Goal: Use online tool/utility: Utilize a website feature to perform a specific function

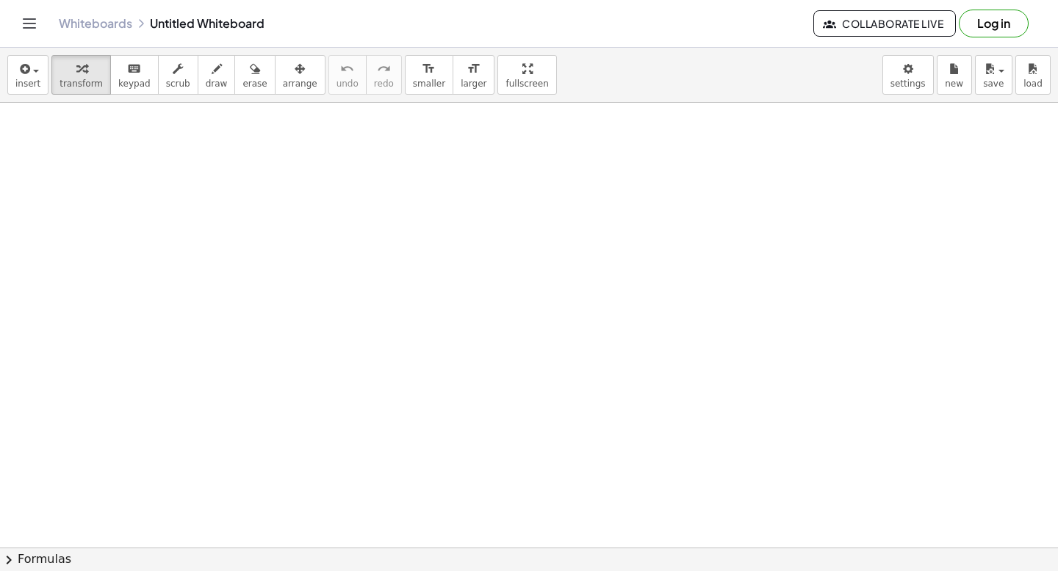
scroll to position [79, 0]
click at [131, 74] on icon "keyboard" at bounding box center [134, 69] width 14 height 18
click at [130, 74] on icon "keyboard" at bounding box center [134, 69] width 14 height 18
drag, startPoint x: 275, startPoint y: 394, endPoint x: 316, endPoint y: 424, distance: 51.0
click at [316, 423] on div at bounding box center [529, 469] width 1058 height 890
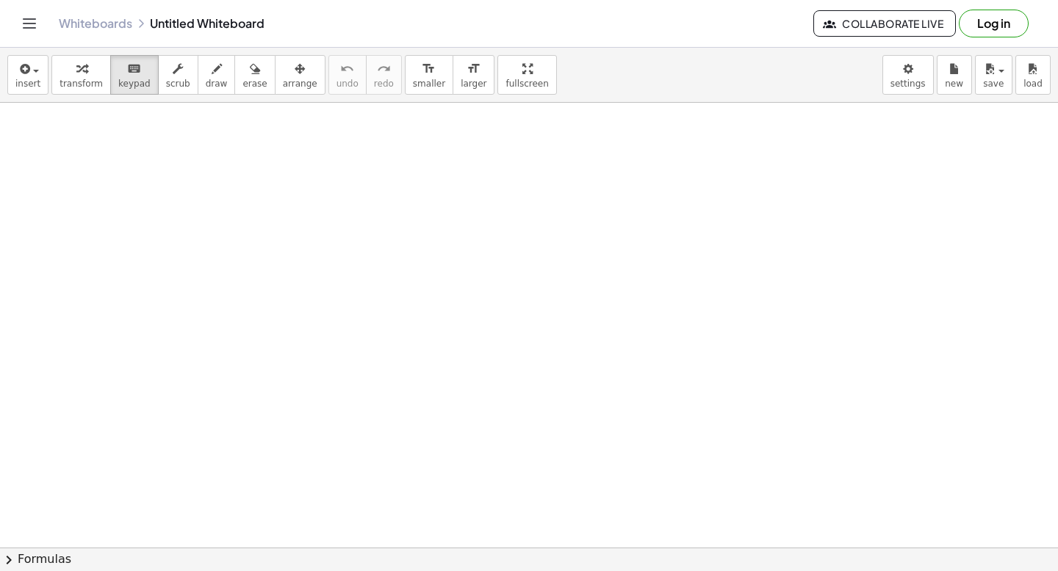
click at [186, 328] on div at bounding box center [529, 469] width 1058 height 890
click at [79, 213] on div at bounding box center [529, 469] width 1058 height 890
click at [76, 60] on icon "button" at bounding box center [81, 69] width 10 height 18
click at [106, 156] on div at bounding box center [529, 469] width 1058 height 890
click at [212, 73] on icon "button" at bounding box center [217, 69] width 10 height 18
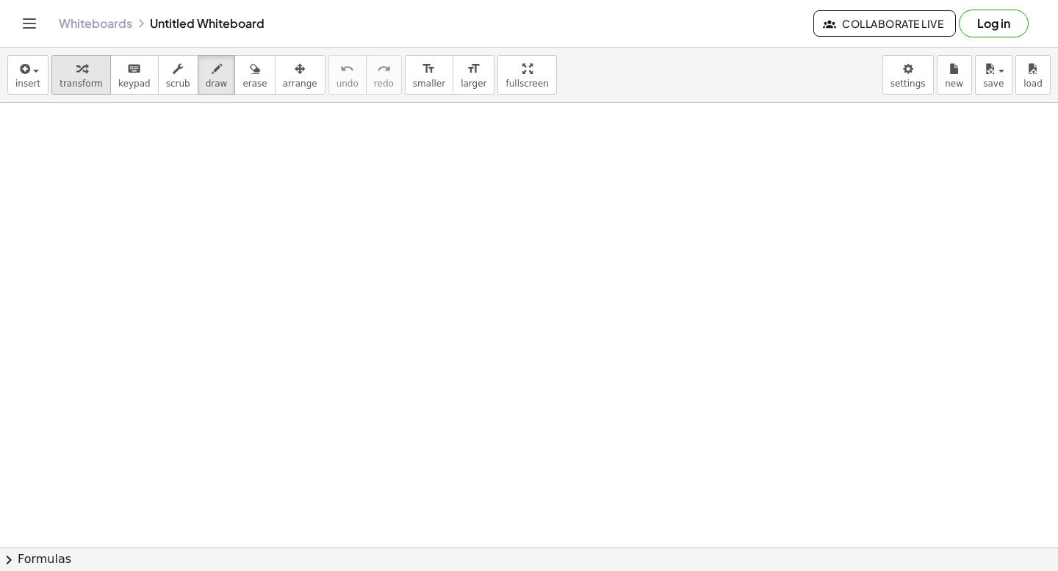
click at [90, 77] on button "transform" at bounding box center [80, 75] width 59 height 40
click at [120, 160] on div at bounding box center [529, 469] width 1058 height 890
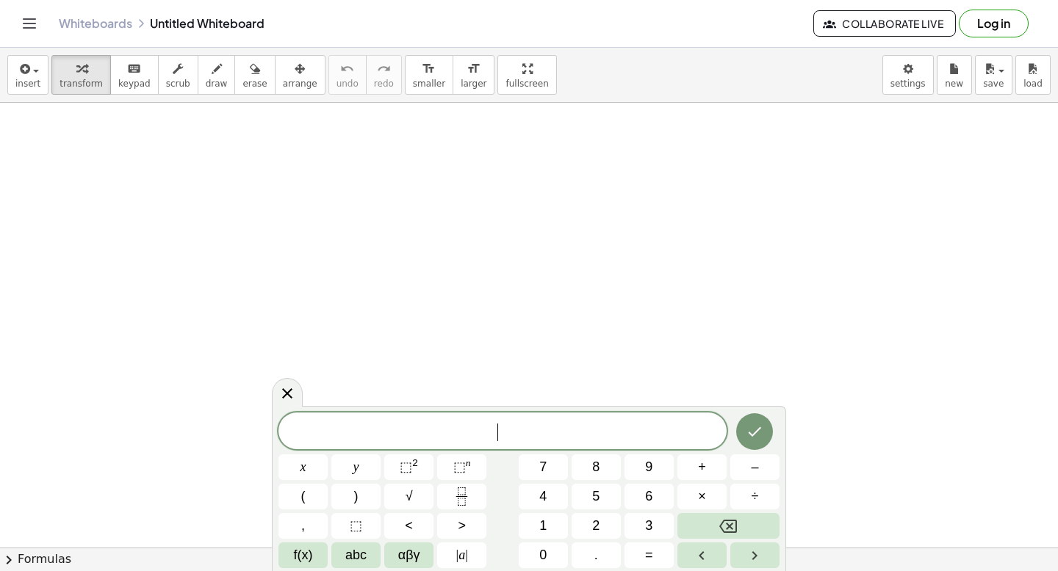
click at [635, 103] on div at bounding box center [529, 469] width 1058 height 890
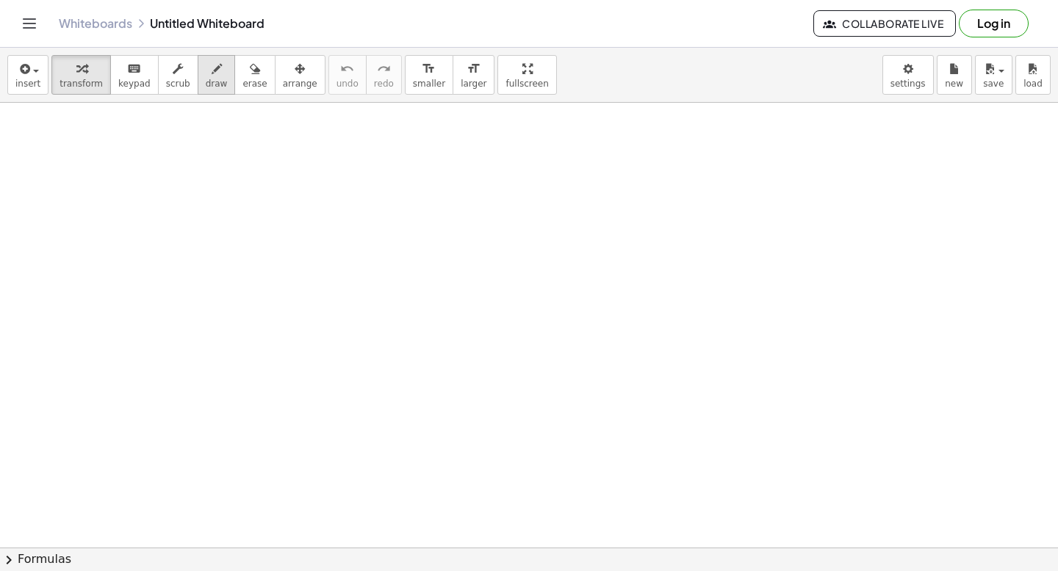
click at [209, 78] on button "draw" at bounding box center [217, 75] width 38 height 40
drag, startPoint x: 156, startPoint y: 136, endPoint x: 165, endPoint y: 156, distance: 21.7
click at [165, 156] on div at bounding box center [529, 469] width 1058 height 890
drag, startPoint x: 167, startPoint y: 137, endPoint x: 183, endPoint y: 137, distance: 15.4
click at [183, 137] on div at bounding box center [529, 469] width 1058 height 890
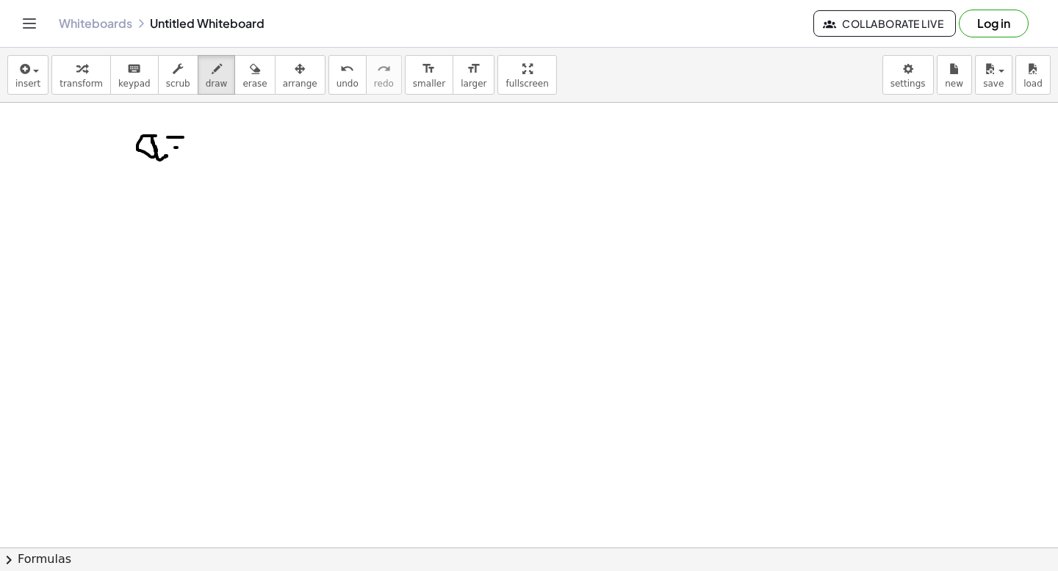
drag, startPoint x: 175, startPoint y: 148, endPoint x: 192, endPoint y: 150, distance: 17.8
click at [192, 150] on div at bounding box center [529, 469] width 1058 height 890
drag, startPoint x: 219, startPoint y: 120, endPoint x: 236, endPoint y: 116, distance: 18.2
click at [237, 116] on div at bounding box center [529, 469] width 1058 height 890
drag, startPoint x: 263, startPoint y: 109, endPoint x: 253, endPoint y: 127, distance: 20.0
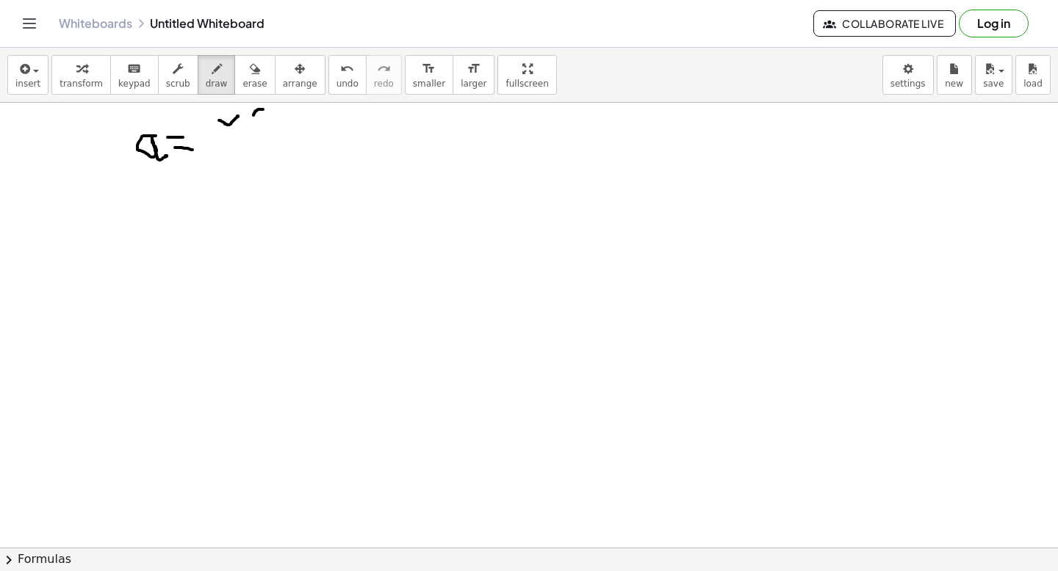
click at [253, 127] on div at bounding box center [529, 469] width 1058 height 890
drag, startPoint x: 247, startPoint y: 119, endPoint x: 270, endPoint y: 119, distance: 22.0
click at [270, 119] on div at bounding box center [529, 469] width 1058 height 890
drag, startPoint x: 283, startPoint y: 118, endPoint x: 299, endPoint y: 118, distance: 15.4
click at [299, 118] on div at bounding box center [529, 469] width 1058 height 890
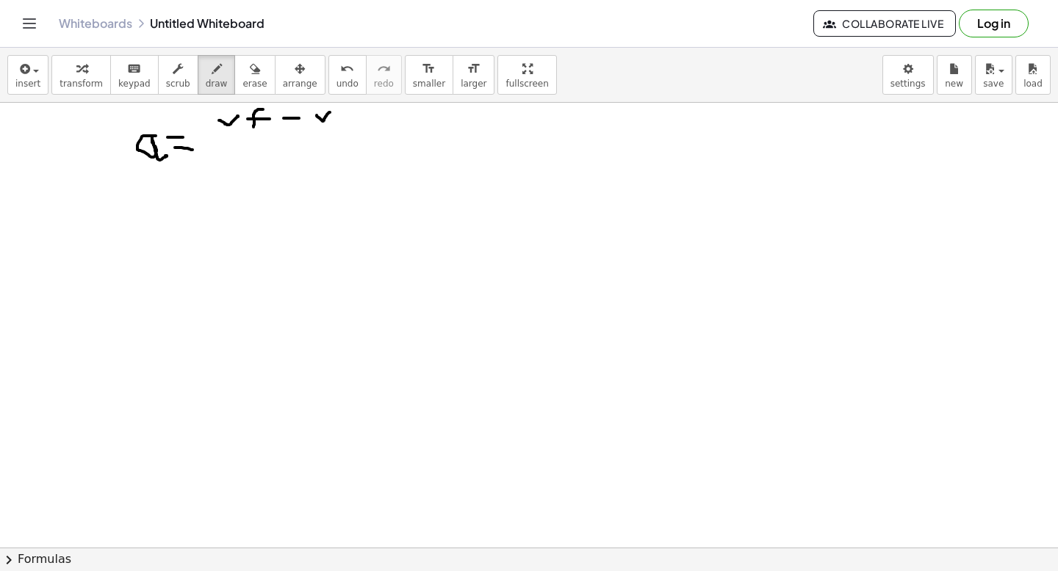
drag, startPoint x: 317, startPoint y: 115, endPoint x: 330, endPoint y: 112, distance: 14.4
click at [330, 112] on div at bounding box center [529, 469] width 1058 height 890
click at [347, 109] on div at bounding box center [529, 469] width 1058 height 890
click at [348, 121] on div at bounding box center [529, 469] width 1058 height 890
drag, startPoint x: 205, startPoint y: 143, endPoint x: 386, endPoint y: 142, distance: 180.7
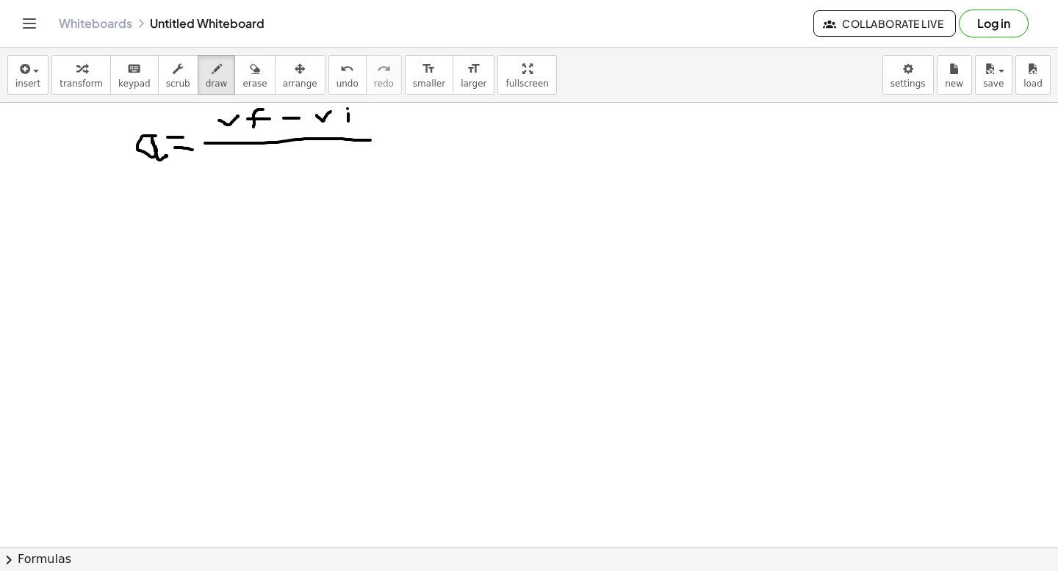
click at [386, 142] on div at bounding box center [529, 469] width 1058 height 890
drag, startPoint x: 264, startPoint y: 151, endPoint x: 264, endPoint y: 173, distance: 22.0
click at [264, 172] on div at bounding box center [529, 469] width 1058 height 890
drag, startPoint x: 255, startPoint y: 161, endPoint x: 294, endPoint y: 160, distance: 39.7
click at [294, 160] on div at bounding box center [529, 469] width 1058 height 890
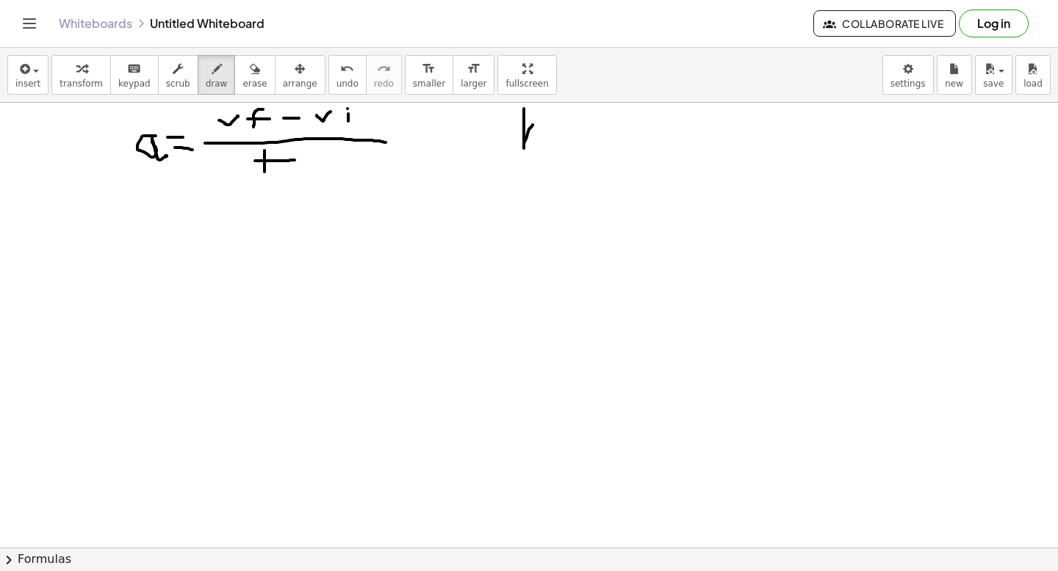
drag, startPoint x: 524, startPoint y: 109, endPoint x: 541, endPoint y: 120, distance: 20.2
click at [541, 120] on div at bounding box center [529, 469] width 1058 height 890
drag, startPoint x: 527, startPoint y: 131, endPoint x: 539, endPoint y: 145, distance: 17.7
click at [539, 145] on div at bounding box center [529, 469] width 1058 height 890
drag, startPoint x: 552, startPoint y: 123, endPoint x: 584, endPoint y: 142, distance: 37.3
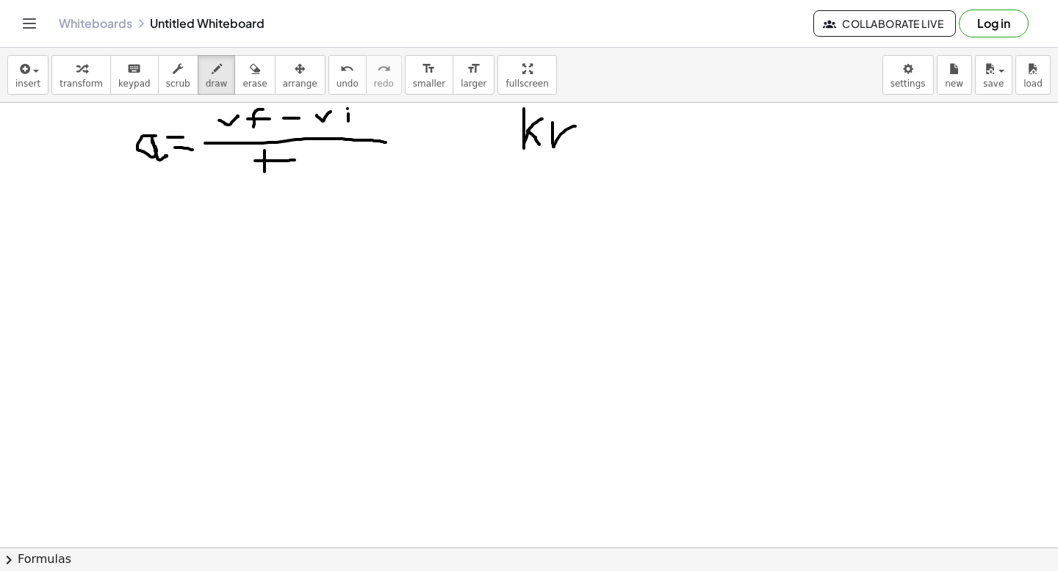
click at [584, 142] on div at bounding box center [529, 469] width 1058 height 890
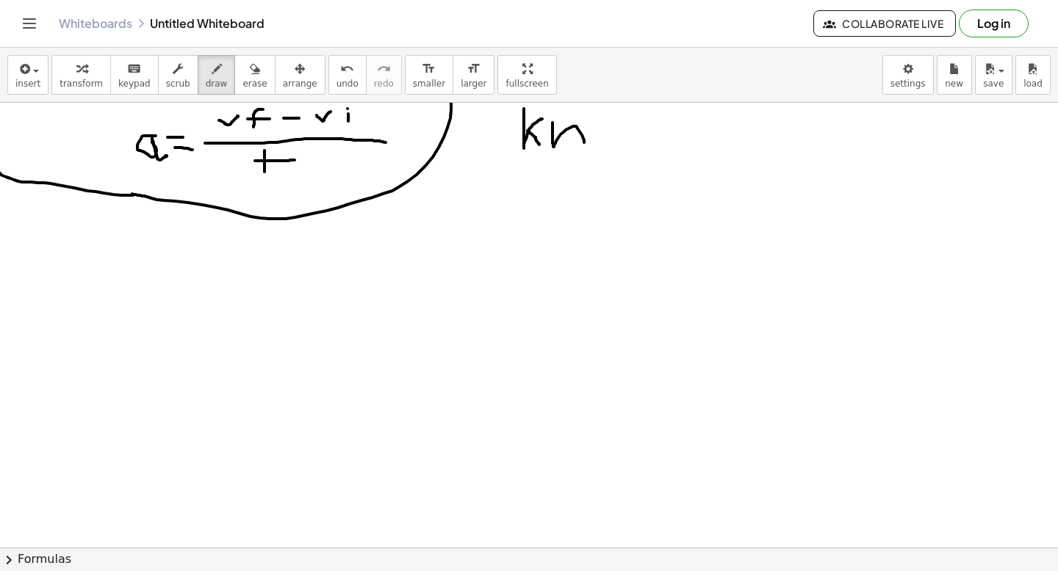
drag, startPoint x: 451, startPoint y: 103, endPoint x: 0, endPoint y: 171, distance: 456.1
click at [0, 172] on div at bounding box center [529, 469] width 1058 height 890
click at [601, 134] on div at bounding box center [529, 469] width 1058 height 890
drag, startPoint x: 622, startPoint y: 134, endPoint x: 648, endPoint y: 142, distance: 26.7
click at [648, 142] on div at bounding box center [529, 469] width 1058 height 890
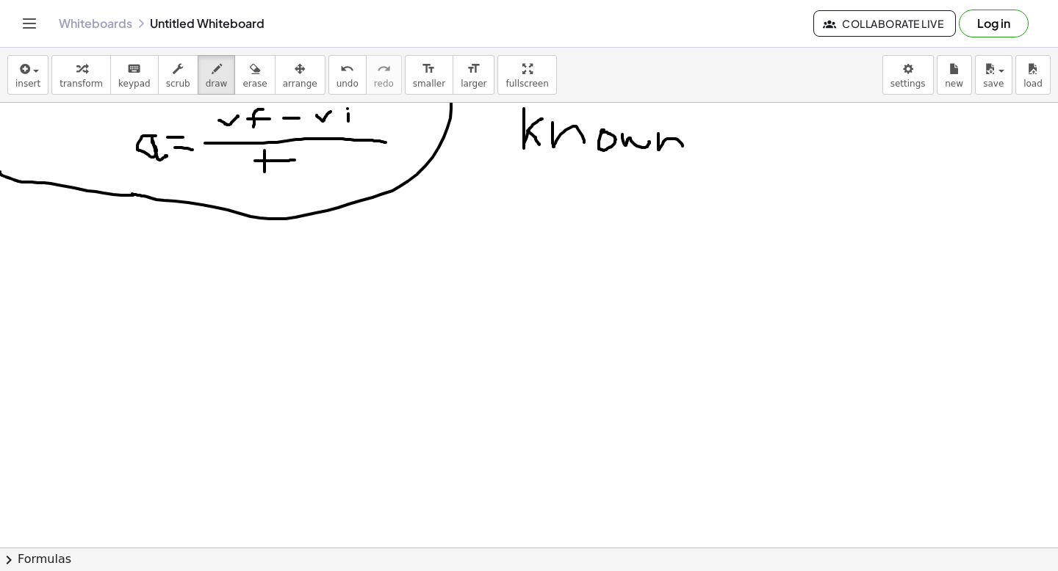
drag, startPoint x: 658, startPoint y: 134, endPoint x: 682, endPoint y: 148, distance: 28.0
click at [682, 148] on div at bounding box center [529, 469] width 1058 height 890
drag, startPoint x: 830, startPoint y: 110, endPoint x: 850, endPoint y: 112, distance: 20.7
click at [850, 112] on div at bounding box center [529, 469] width 1058 height 890
drag, startPoint x: 859, startPoint y: 122, endPoint x: 872, endPoint y: 135, distance: 18.7
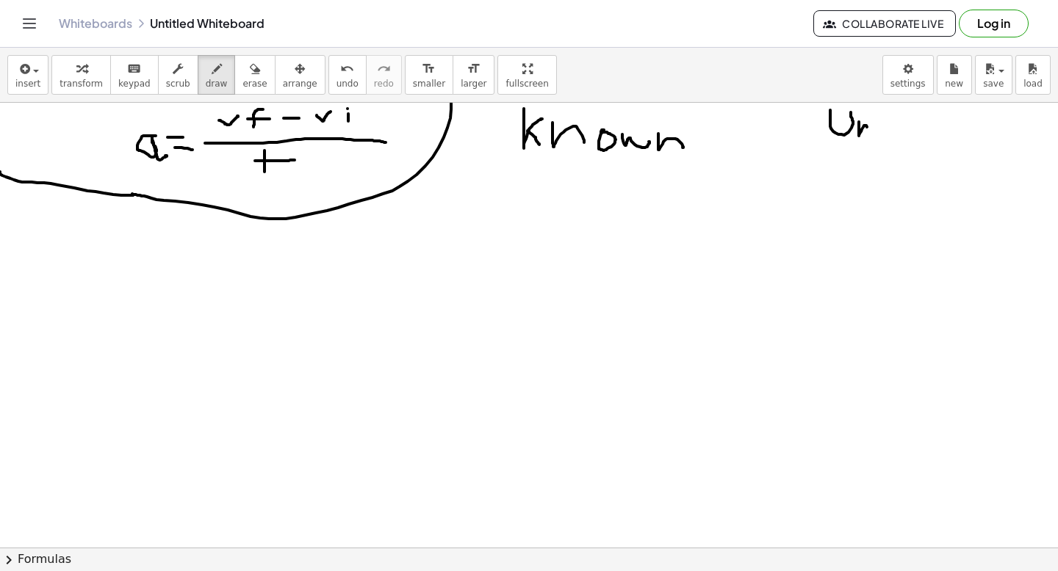
click at [872, 135] on div at bounding box center [529, 469] width 1058 height 890
drag, startPoint x: 881, startPoint y: 109, endPoint x: 903, endPoint y: 148, distance: 44.7
click at [903, 148] on div at bounding box center [529, 469] width 1058 height 890
drag, startPoint x: 908, startPoint y: 126, endPoint x: 926, endPoint y: 137, distance: 21.2
click at [926, 137] on div at bounding box center [529, 469] width 1058 height 890
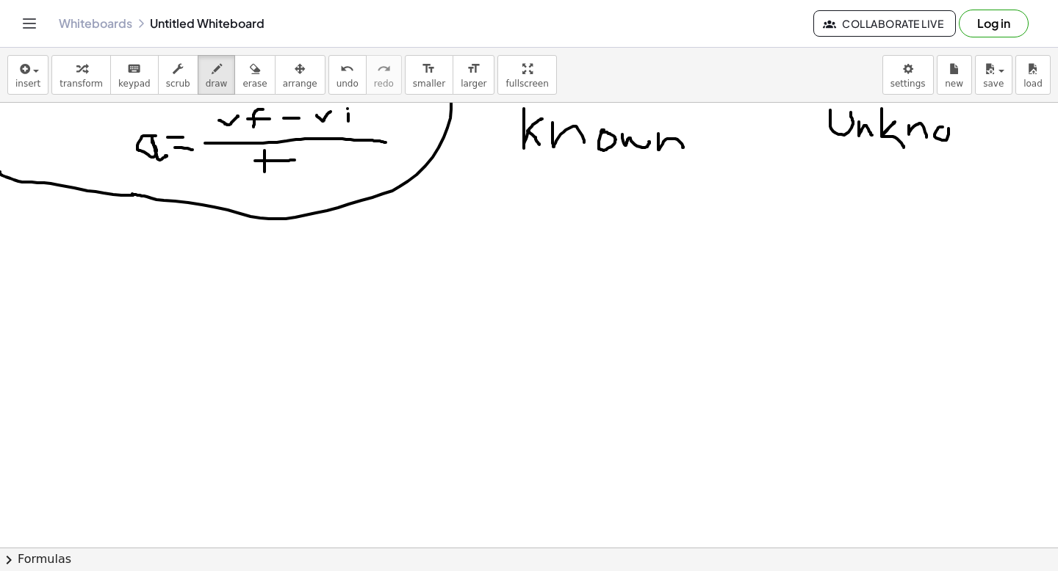
click at [944, 126] on div at bounding box center [529, 469] width 1058 height 890
drag, startPoint x: 953, startPoint y: 126, endPoint x: 976, endPoint y: 124, distance: 22.8
click at [976, 124] on div at bounding box center [529, 469] width 1058 height 890
drag, startPoint x: 979, startPoint y: 122, endPoint x: 994, endPoint y: 136, distance: 20.3
click at [994, 136] on div at bounding box center [529, 469] width 1058 height 890
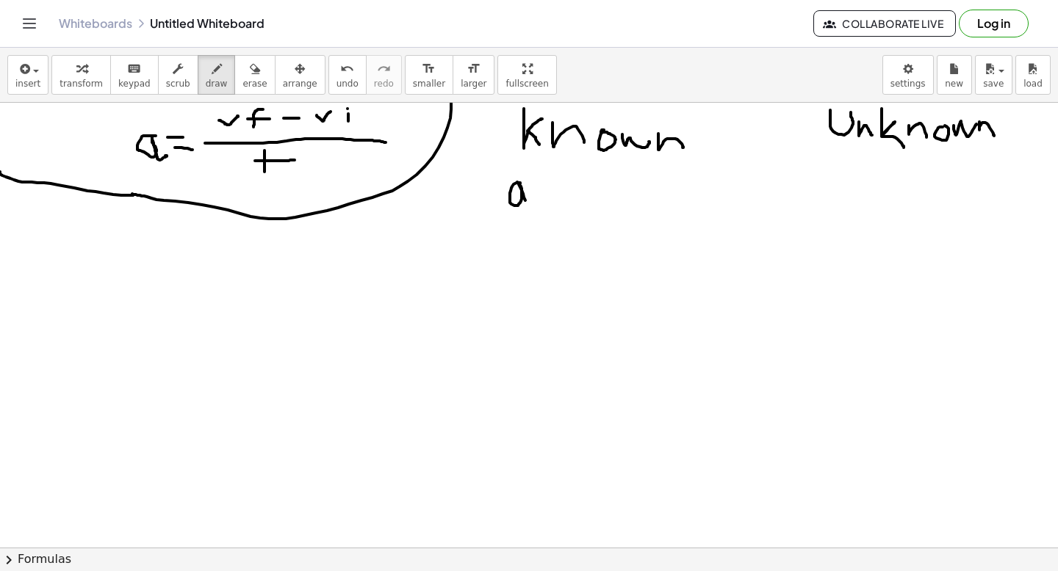
drag, startPoint x: 520, startPoint y: 183, endPoint x: 540, endPoint y: 211, distance: 34.2
click at [539, 211] on div at bounding box center [529, 469] width 1058 height 890
click at [486, 195] on div at bounding box center [529, 469] width 1058 height 890
drag, startPoint x: 489, startPoint y: 229, endPoint x: 484, endPoint y: 240, distance: 12.2
click at [485, 236] on div at bounding box center [529, 469] width 1058 height 890
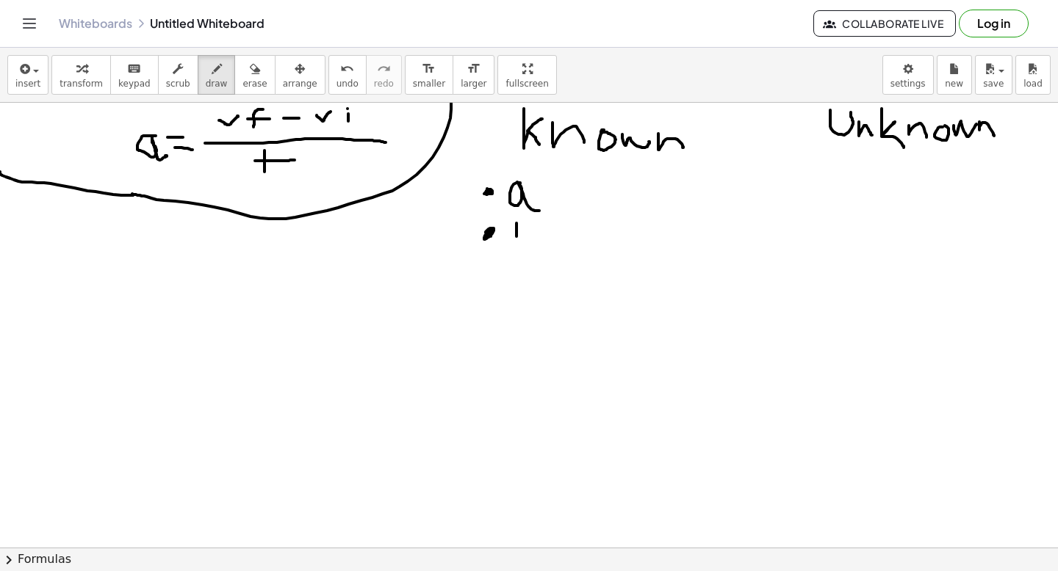
drag, startPoint x: 516, startPoint y: 223, endPoint x: 517, endPoint y: 250, distance: 26.4
click at [517, 250] on div at bounding box center [529, 469] width 1058 height 890
drag, startPoint x: 504, startPoint y: 234, endPoint x: 537, endPoint y: 234, distance: 33.0
click at [537, 234] on div at bounding box center [529, 469] width 1058 height 890
click at [490, 270] on div at bounding box center [529, 469] width 1058 height 890
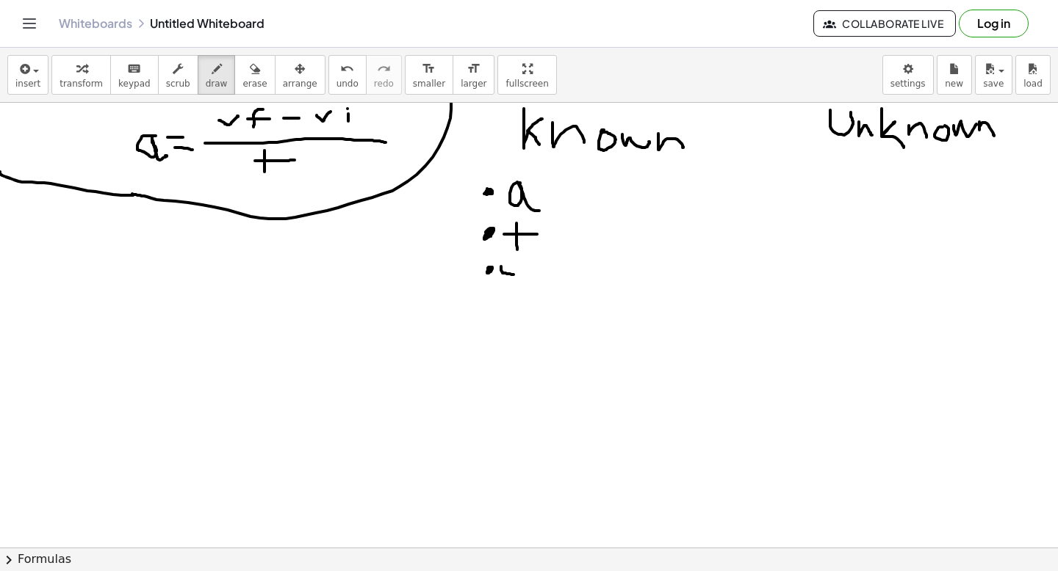
drag, startPoint x: 501, startPoint y: 267, endPoint x: 516, endPoint y: 267, distance: 14.7
click at [516, 267] on div at bounding box center [529, 469] width 1058 height 890
click at [532, 251] on div at bounding box center [529, 469] width 1058 height 890
drag, startPoint x: 532, startPoint y: 264, endPoint x: 535, endPoint y: 298, distance: 34.7
click at [534, 300] on div at bounding box center [529, 469] width 1058 height 890
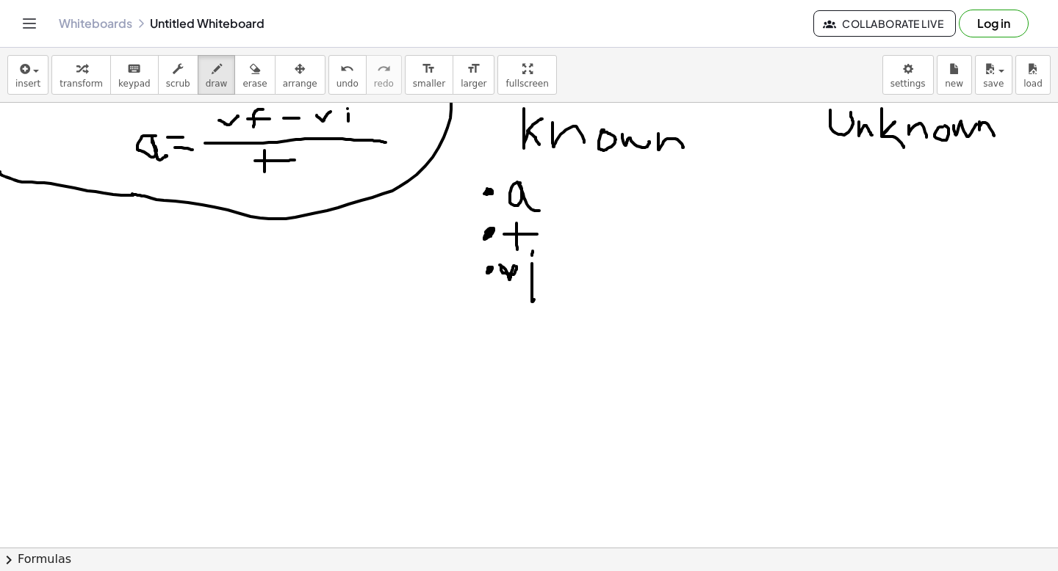
drag, startPoint x: 499, startPoint y: 265, endPoint x: 514, endPoint y: 263, distance: 14.9
click at [515, 263] on div at bounding box center [529, 469] width 1058 height 890
click at [828, 177] on div at bounding box center [529, 469] width 1058 height 890
drag, startPoint x: 845, startPoint y: 172, endPoint x: 854, endPoint y: 167, distance: 10.8
click at [854, 167] on div at bounding box center [529, 469] width 1058 height 890
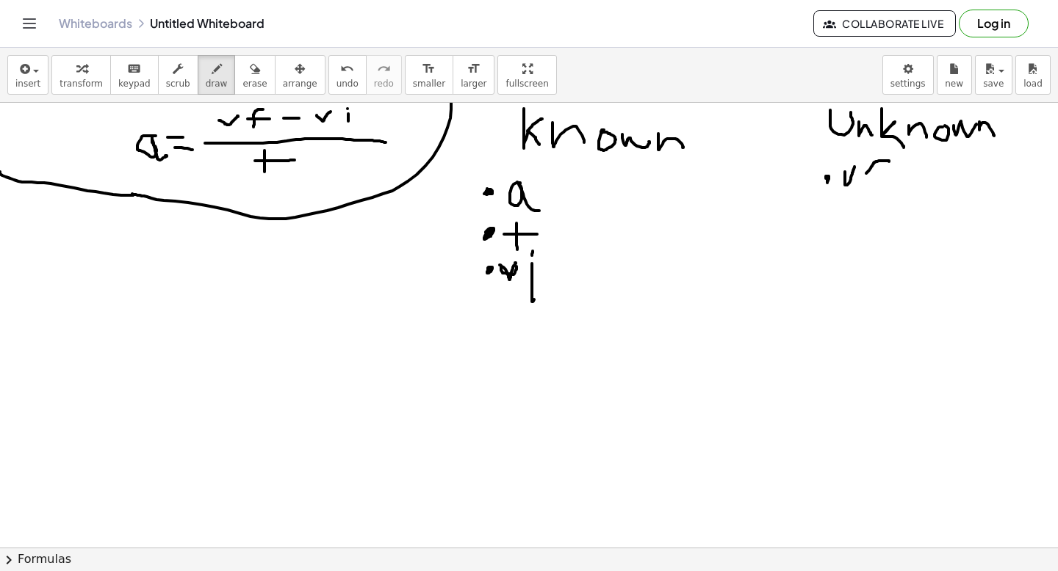
drag, startPoint x: 889, startPoint y: 162, endPoint x: 865, endPoint y: 185, distance: 33.2
click at [865, 184] on div at bounding box center [529, 469] width 1058 height 890
drag, startPoint x: 859, startPoint y: 173, endPoint x: 882, endPoint y: 173, distance: 23.5
click at [882, 173] on div at bounding box center [529, 469] width 1058 height 890
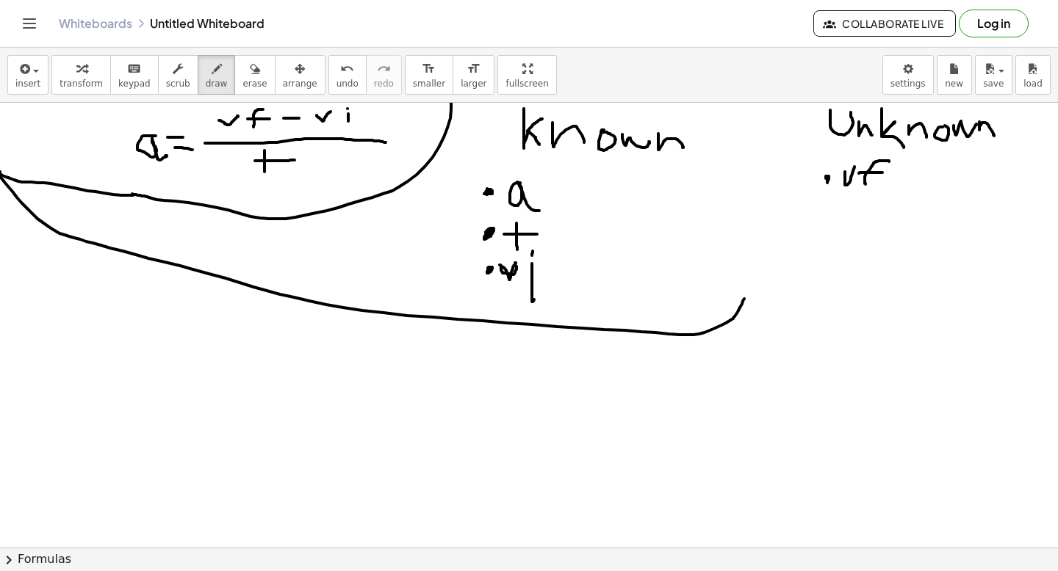
drag, startPoint x: 0, startPoint y: 176, endPoint x: 745, endPoint y: 290, distance: 753.4
click at [745, 293] on div at bounding box center [529, 469] width 1058 height 890
drag, startPoint x: 745, startPoint y: 290, endPoint x: 1057, endPoint y: 186, distance: 329.1
click at [1057, 186] on div at bounding box center [529, 469] width 1058 height 890
click at [250, 71] on icon "button" at bounding box center [255, 69] width 10 height 18
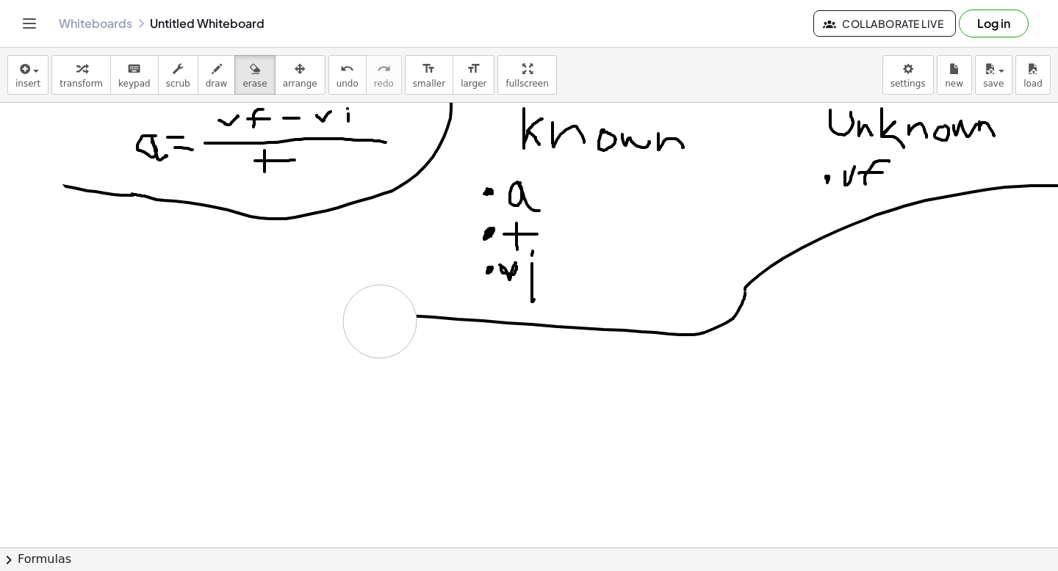
drag, startPoint x: 0, startPoint y: 179, endPoint x: 377, endPoint y: 322, distance: 403.7
click at [379, 322] on div at bounding box center [531, 469] width 1062 height 890
drag, startPoint x: 377, startPoint y: 322, endPoint x: 413, endPoint y: 322, distance: 36.0
click at [414, 322] on div at bounding box center [531, 469] width 1062 height 890
click at [206, 79] on span "draw" at bounding box center [217, 84] width 22 height 10
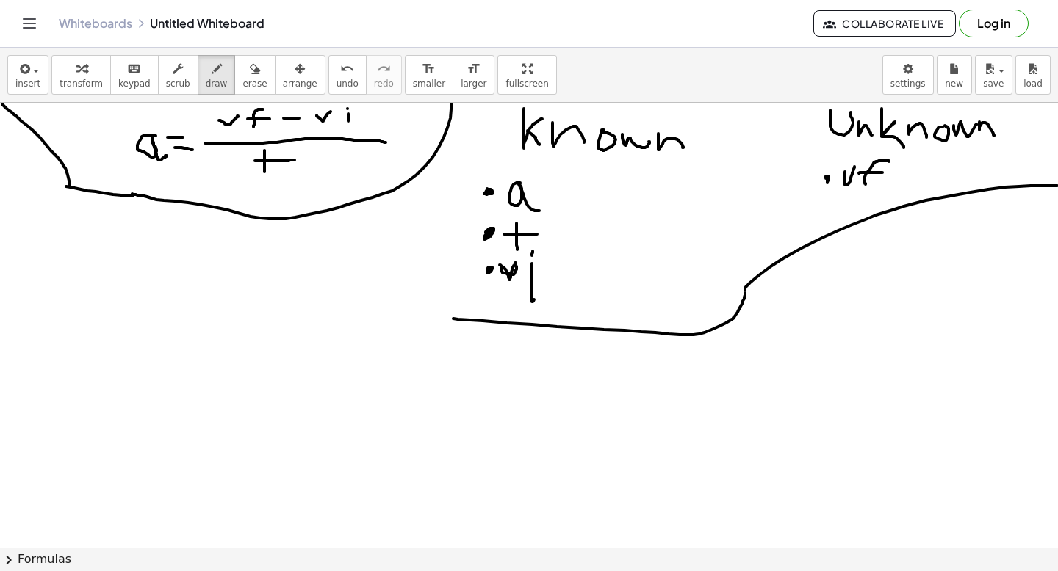
drag, startPoint x: 70, startPoint y: 187, endPoint x: 0, endPoint y: 103, distance: 109.0
click at [0, 103] on div at bounding box center [531, 469] width 1062 height 890
drag, startPoint x: 460, startPoint y: 317, endPoint x: 383, endPoint y: 190, distance: 148.0
click at [383, 190] on div at bounding box center [531, 469] width 1062 height 890
